Goal: Information Seeking & Learning: Learn about a topic

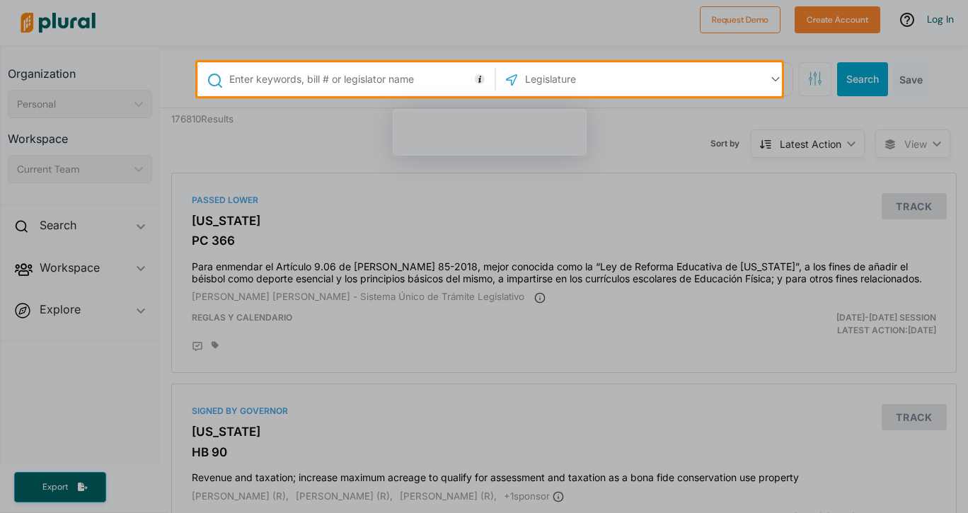
click at [354, 76] on input "text" at bounding box center [359, 79] width 263 height 27
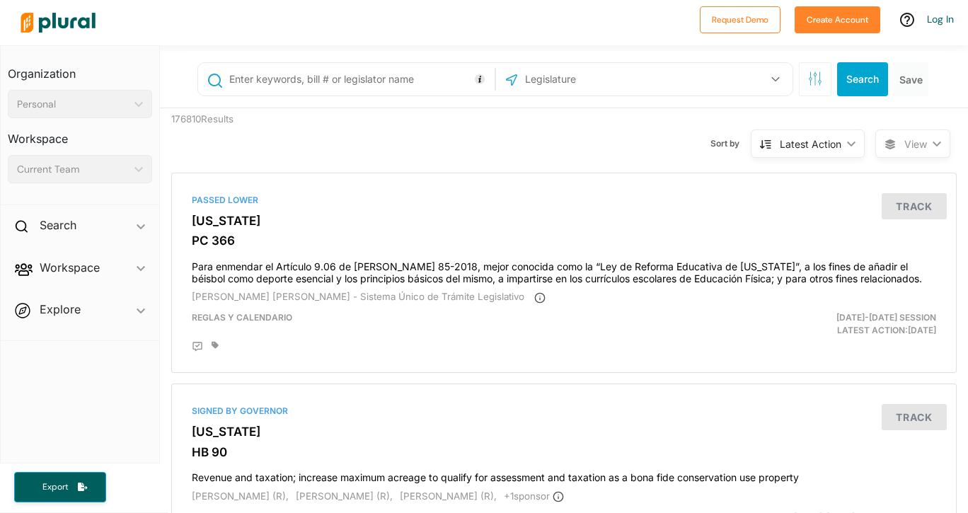
type input "m"
type input "affordable medication"
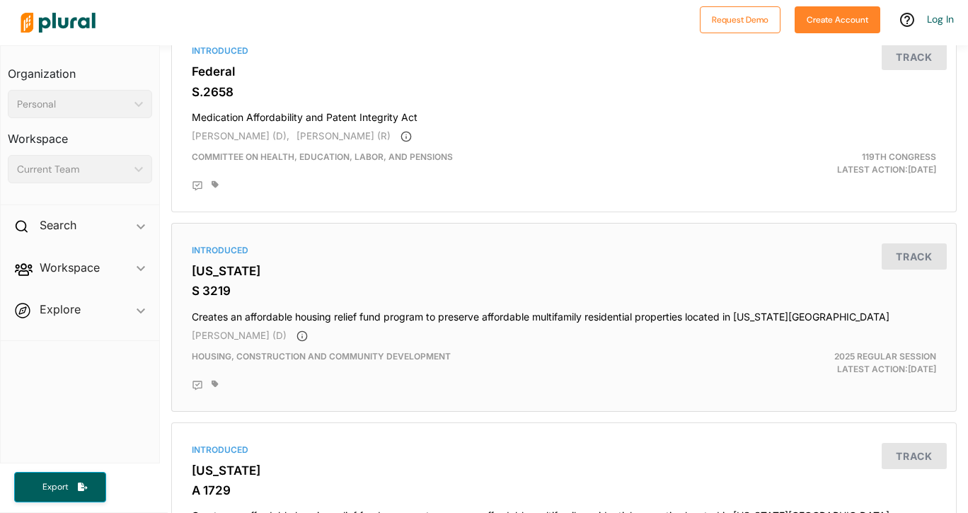
scroll to position [1274, 0]
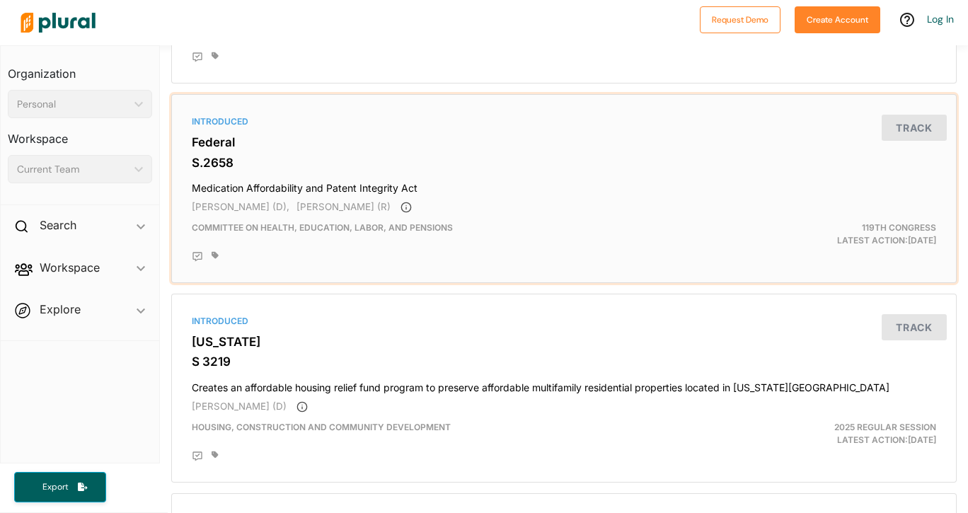
click at [216, 128] on div "Introduced" at bounding box center [564, 121] width 744 height 13
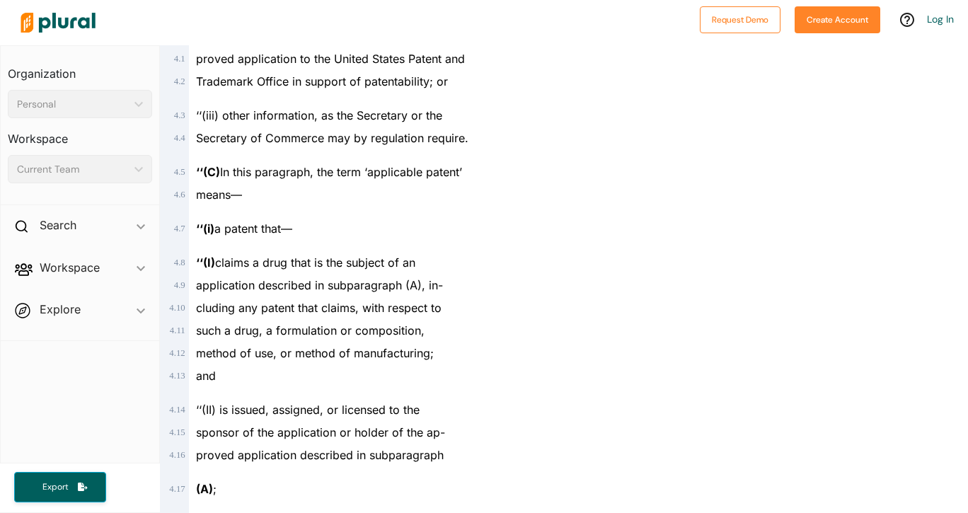
scroll to position [1698, 0]
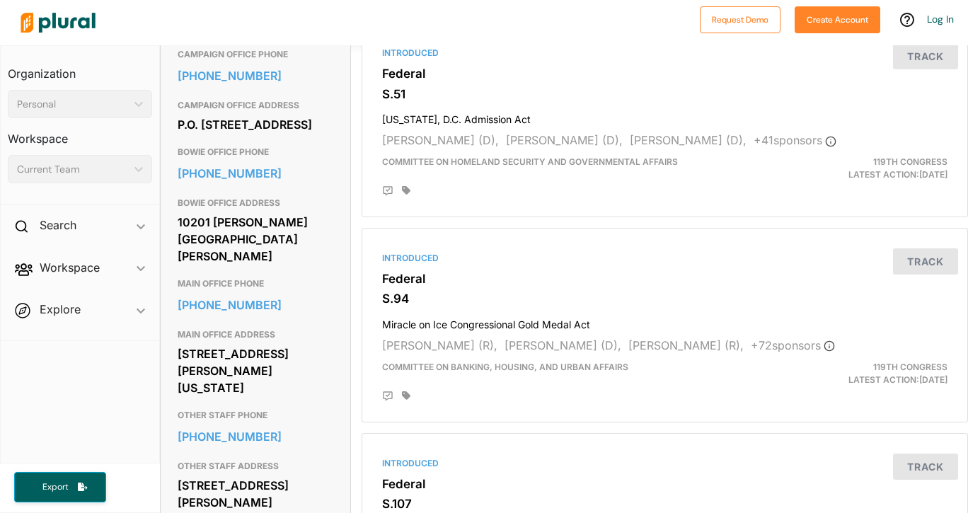
scroll to position [566, 0]
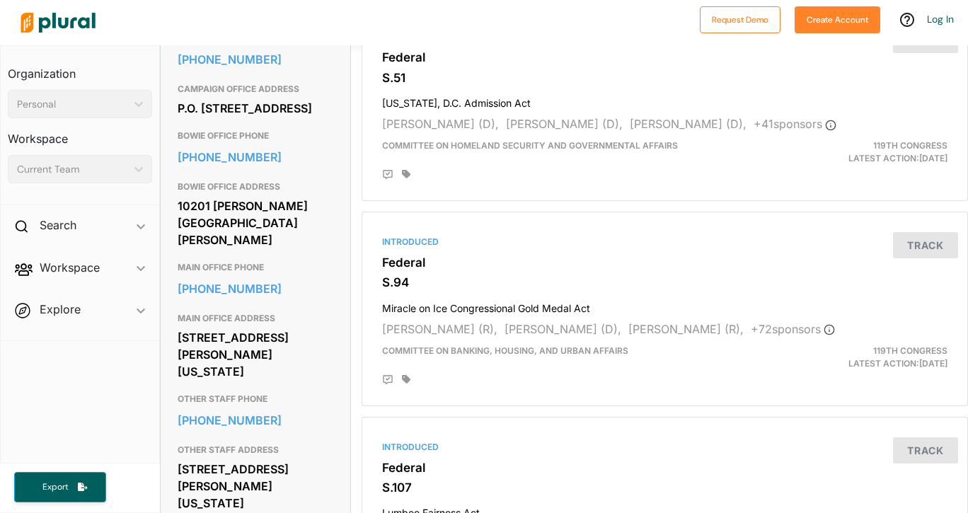
drag, startPoint x: 179, startPoint y: 248, endPoint x: 303, endPoint y: 286, distance: 129.6
click at [303, 250] on div "10201 [PERSON_NAME] [GEOGRAPHIC_DATA][PERSON_NAME]" at bounding box center [256, 222] width 156 height 55
